Goal: Find specific page/section: Find specific page/section

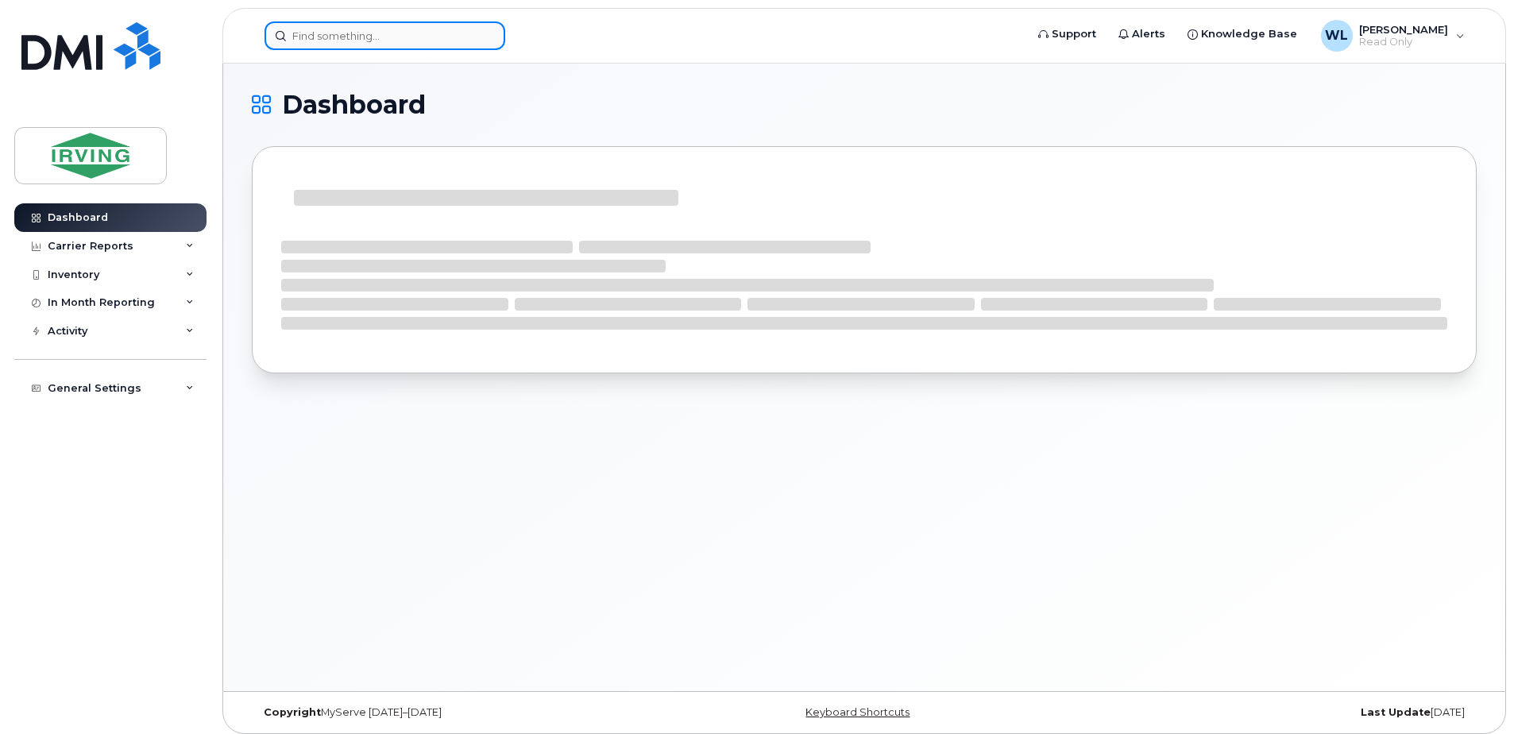
click at [331, 44] on input at bounding box center [384, 35] width 241 height 29
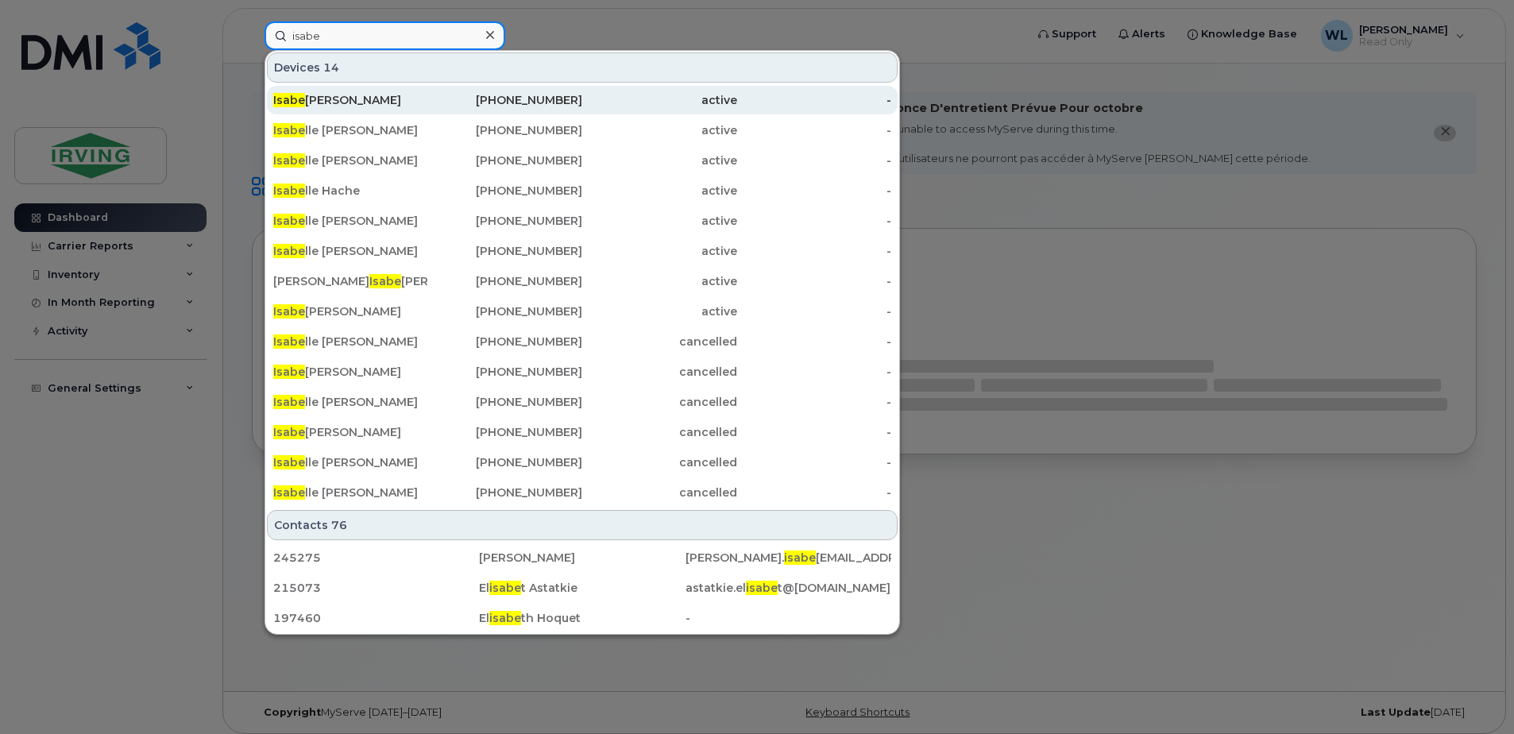
type input "isabe"
click at [381, 98] on div "Isabe lla Stephenson" at bounding box center [350, 100] width 155 height 16
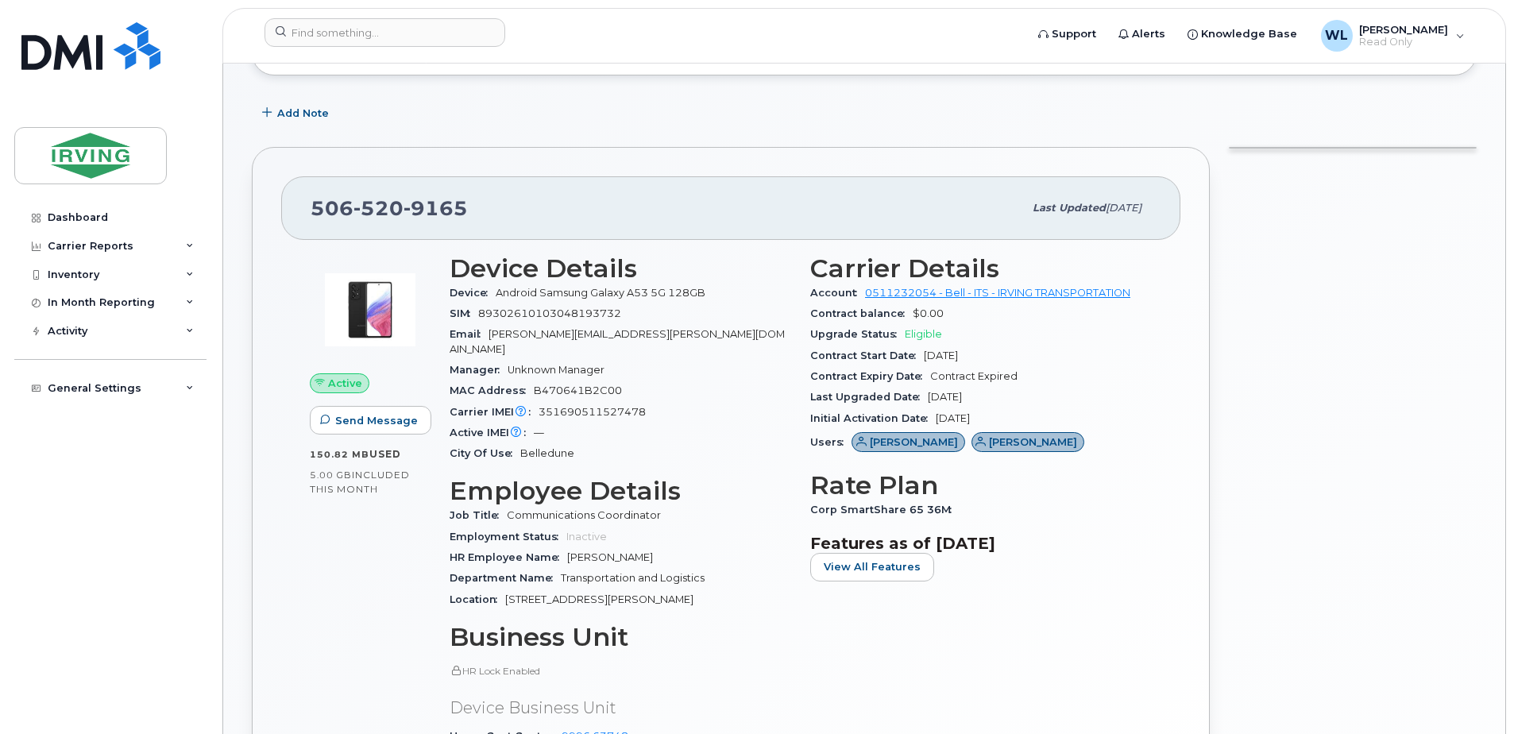
scroll to position [318, 0]
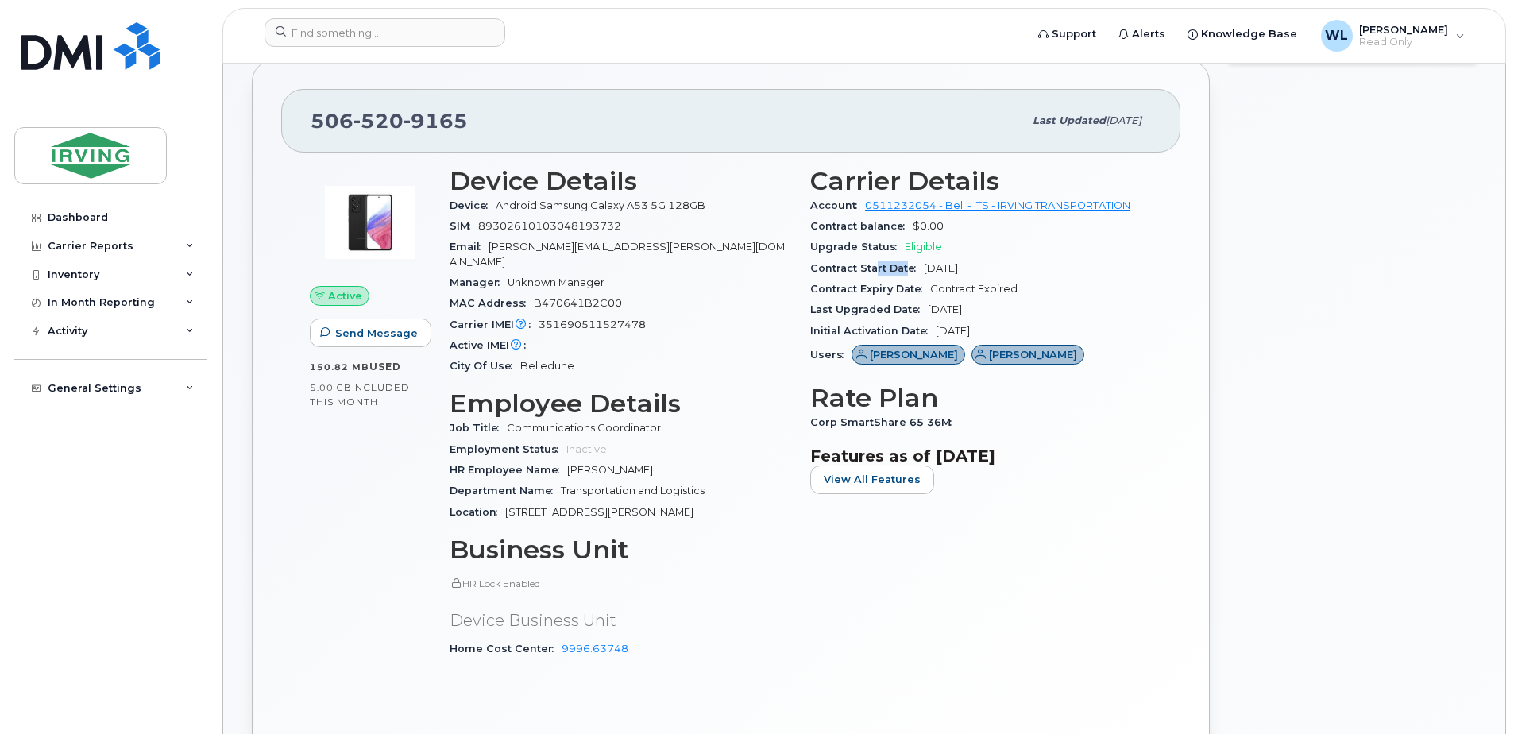
drag, startPoint x: 872, startPoint y: 268, endPoint x: 904, endPoint y: 268, distance: 31.8
click at [904, 268] on span "Contract Start Date" at bounding box center [867, 268] width 114 height 12
drag, startPoint x: 904, startPoint y: 268, endPoint x: 830, endPoint y: 247, distance: 76.9
click at [830, 247] on span "Upgrade Status" at bounding box center [857, 247] width 95 height 12
drag, startPoint x: 1032, startPoint y: 288, endPoint x: 836, endPoint y: 285, distance: 195.4
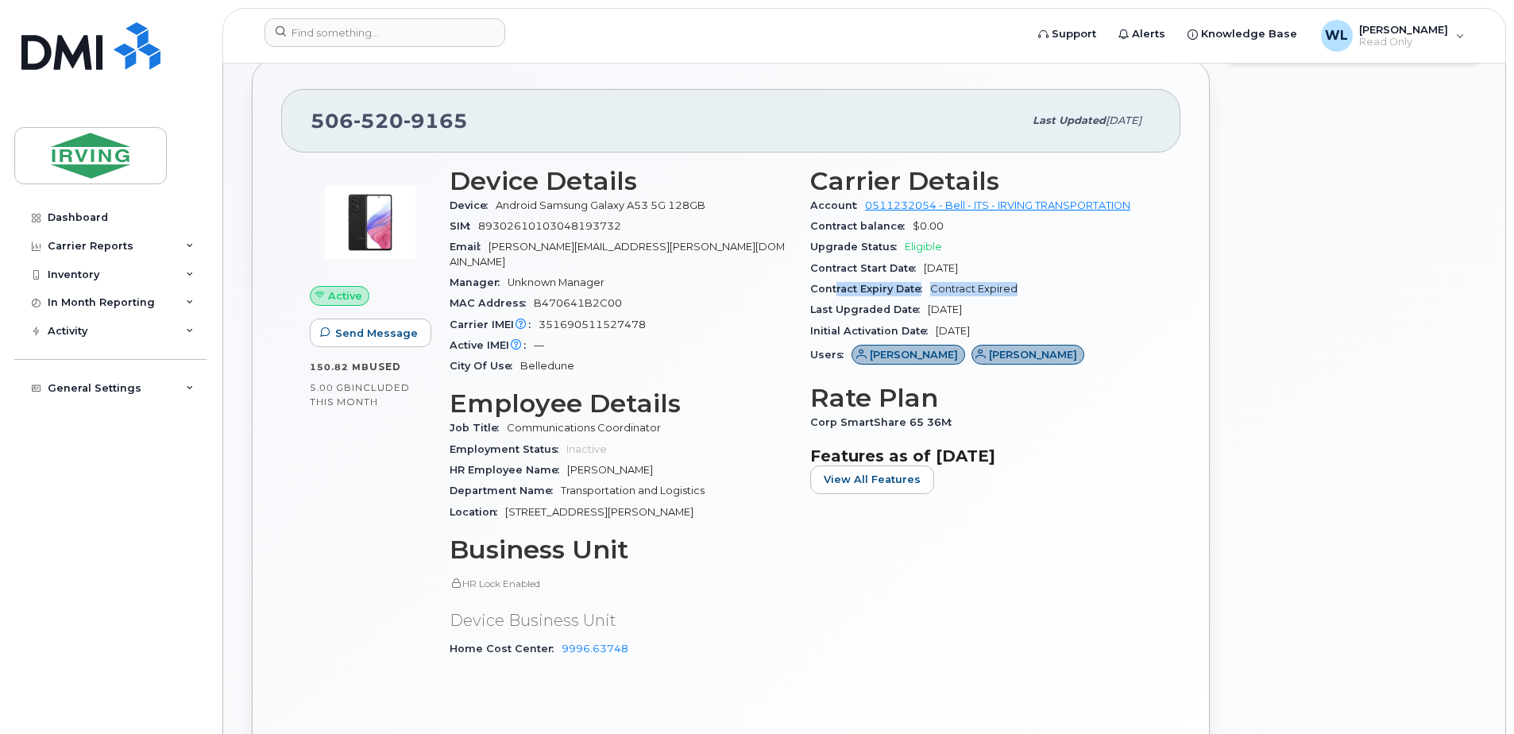
click at [836, 285] on div "Contract Expiry Date Contract Expired" at bounding box center [981, 289] width 342 height 21
drag, startPoint x: 836, startPoint y: 285, endPoint x: 828, endPoint y: 296, distance: 13.2
click at [828, 296] on div "Contract Expiry Date Contract Expired" at bounding box center [981, 289] width 342 height 21
drag, startPoint x: 824, startPoint y: 289, endPoint x: 1043, endPoint y: 289, distance: 219.2
click at [1043, 289] on div "Contract Expiry Date Contract Expired" at bounding box center [981, 289] width 342 height 21
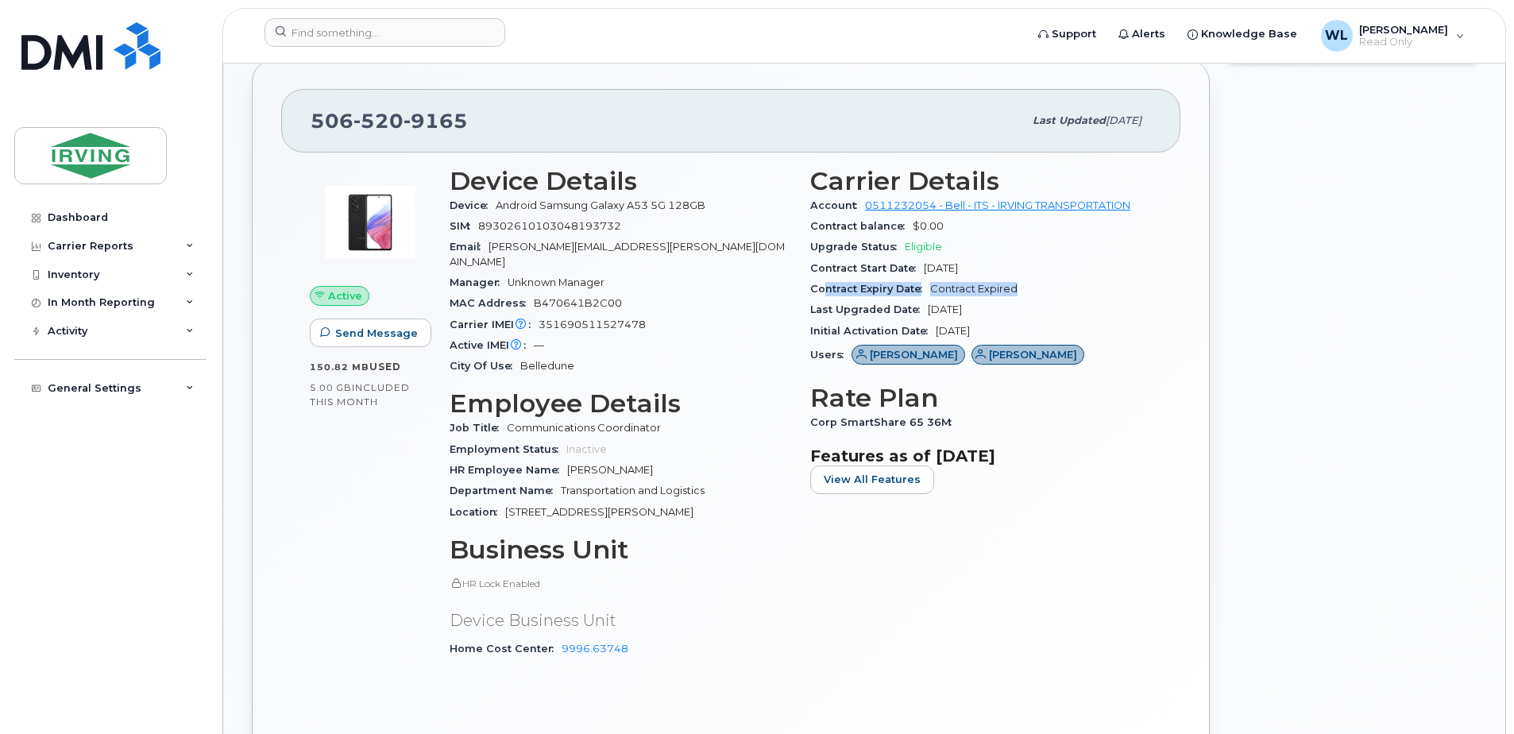
click at [982, 295] on div "Contract Expiry Date Contract Expired" at bounding box center [981, 289] width 342 height 21
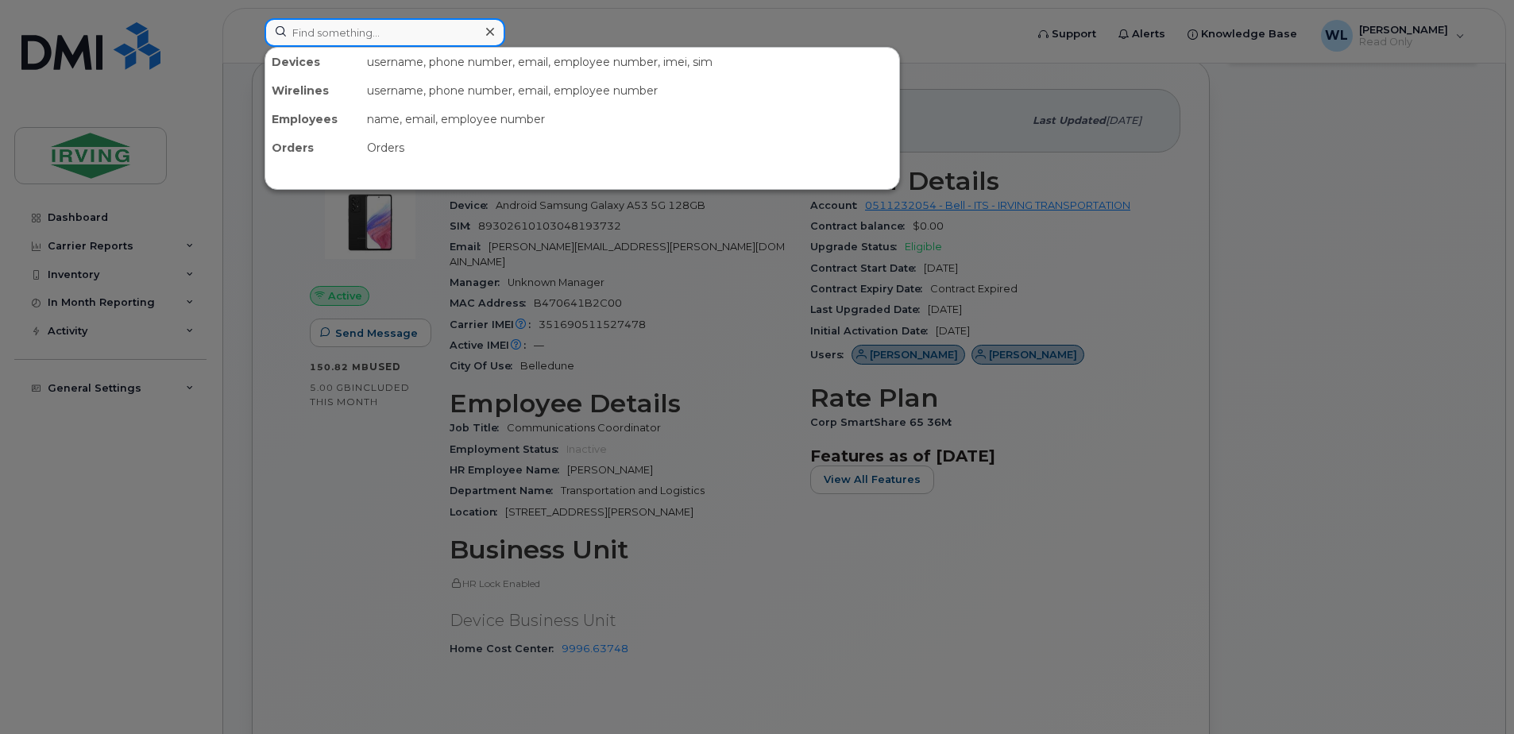
click at [438, 39] on input at bounding box center [384, 32] width 241 height 29
drag, startPoint x: 943, startPoint y: 33, endPoint x: 926, endPoint y: 2, distance: 35.2
click at [944, 33] on div at bounding box center [757, 367] width 1514 height 734
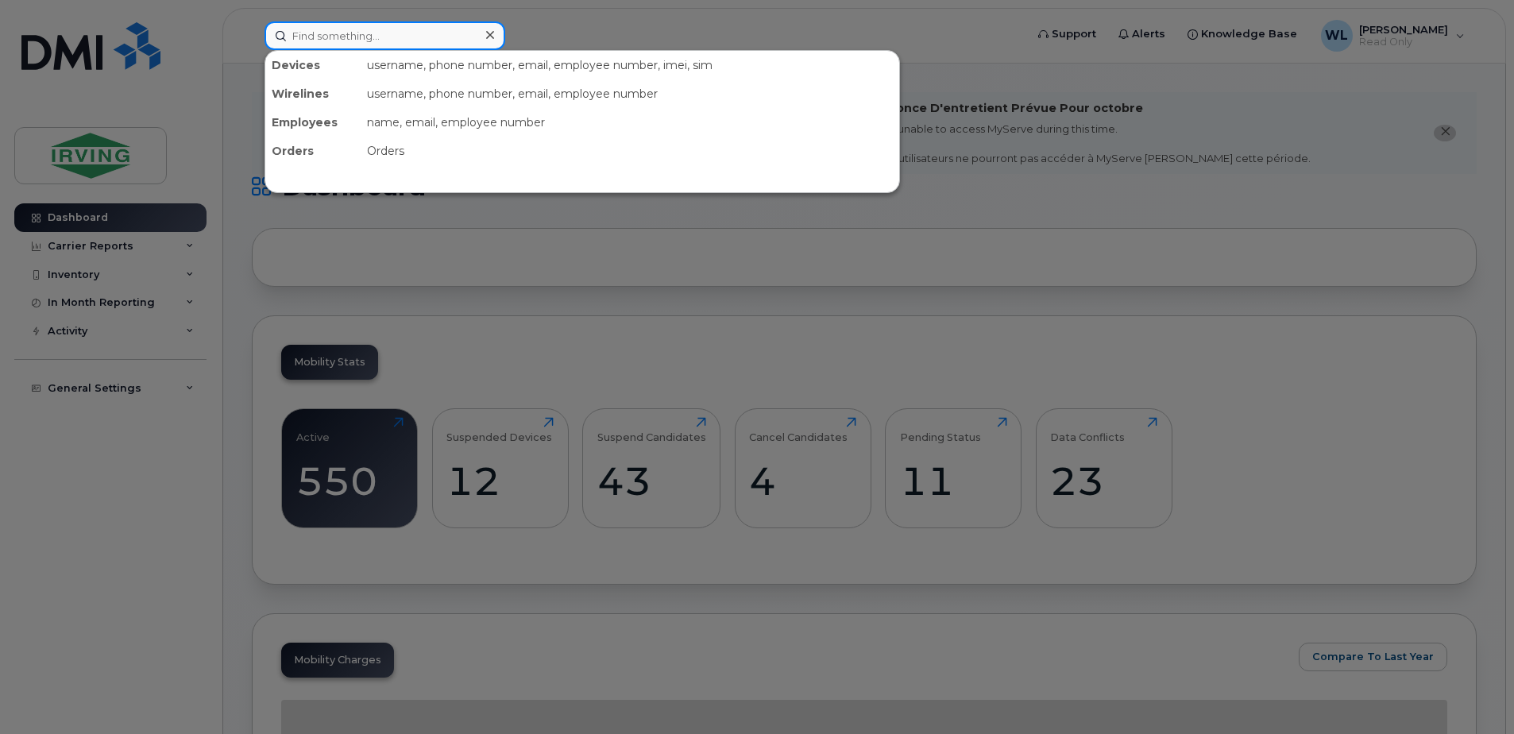
click at [372, 35] on input at bounding box center [384, 35] width 241 height 29
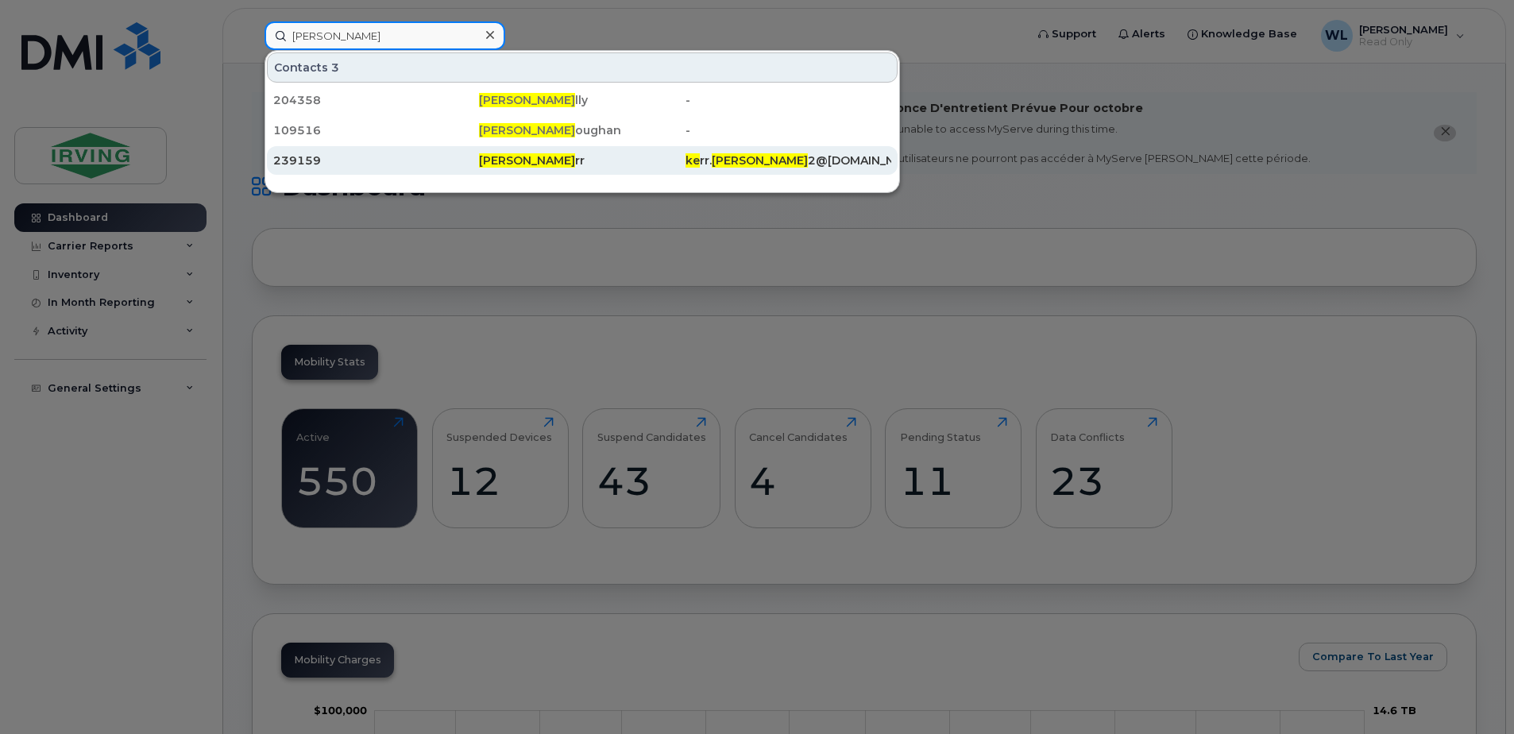
type input "[PERSON_NAME]"
click at [558, 157] on div "[PERSON_NAME] rr" at bounding box center [582, 161] width 206 height 16
